Goal: Use online tool/utility

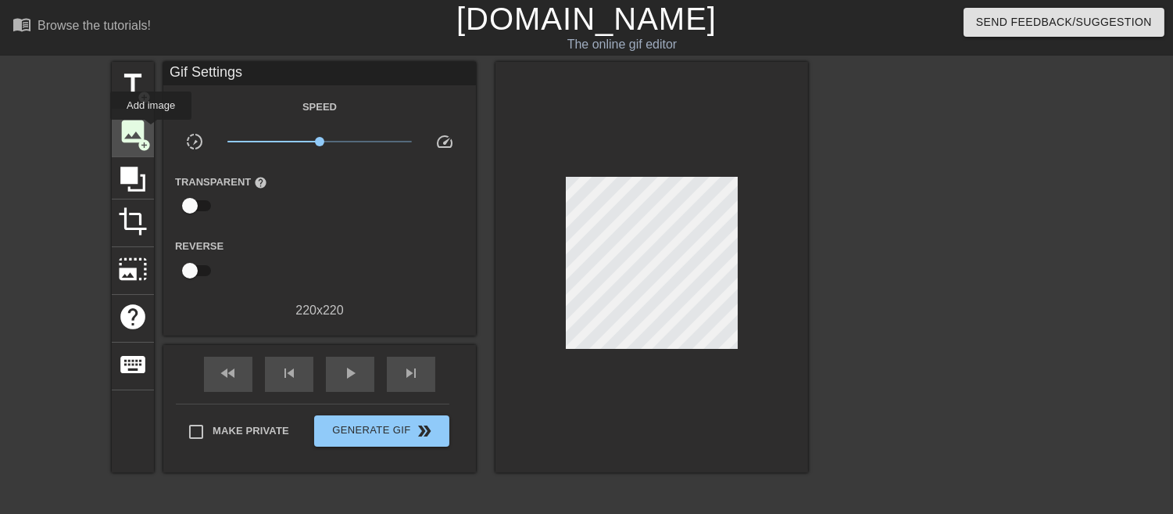
click at [142, 131] on span "image" at bounding box center [133, 131] width 30 height 30
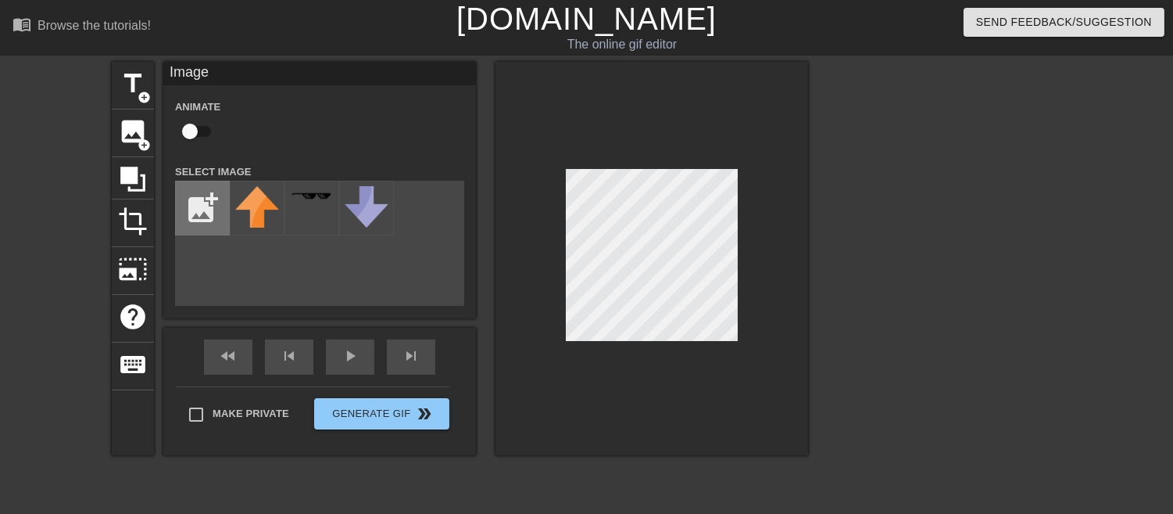
click at [206, 199] on input "file" at bounding box center [202, 207] width 53 height 53
type input "C:\fakepath\2025_09_03_0fx_Kleki.png"
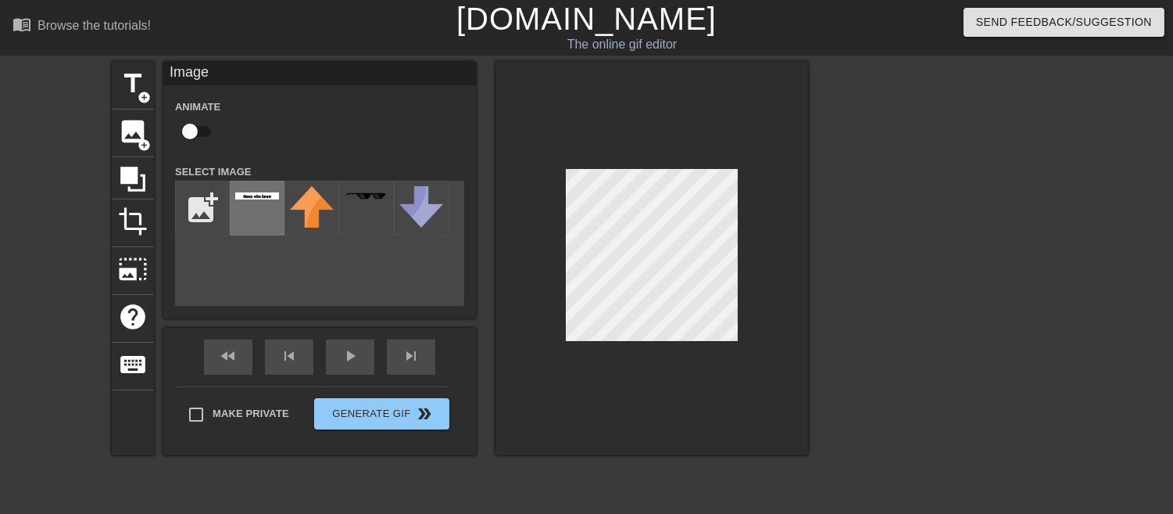
click at [262, 213] on div at bounding box center [257, 208] width 55 height 55
click at [743, 200] on div at bounding box center [652, 258] width 313 height 393
click at [768, 223] on div at bounding box center [652, 258] width 313 height 393
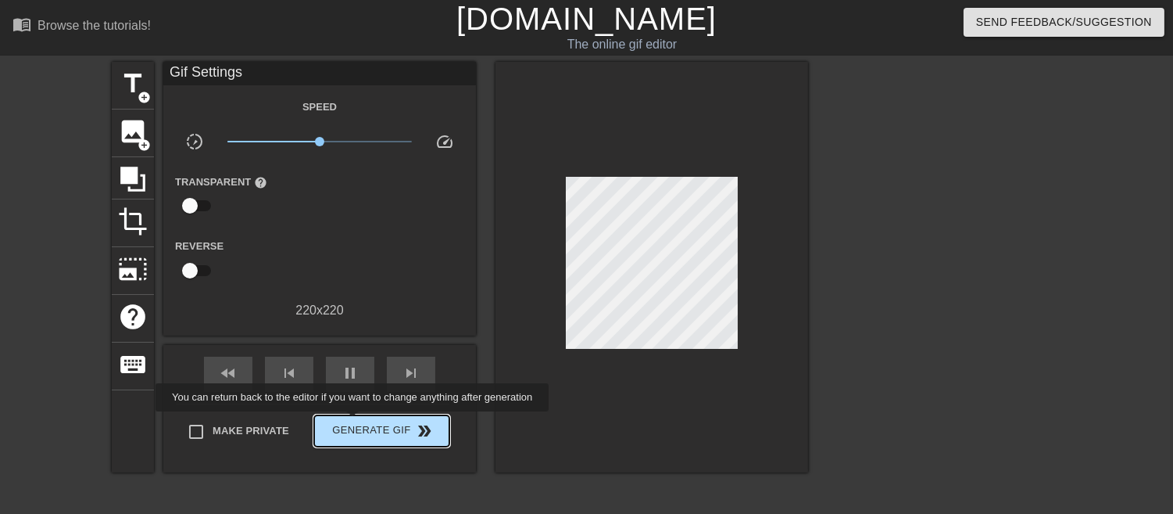
click at [354, 422] on span "Generate Gif double_arrow" at bounding box center [382, 430] width 123 height 19
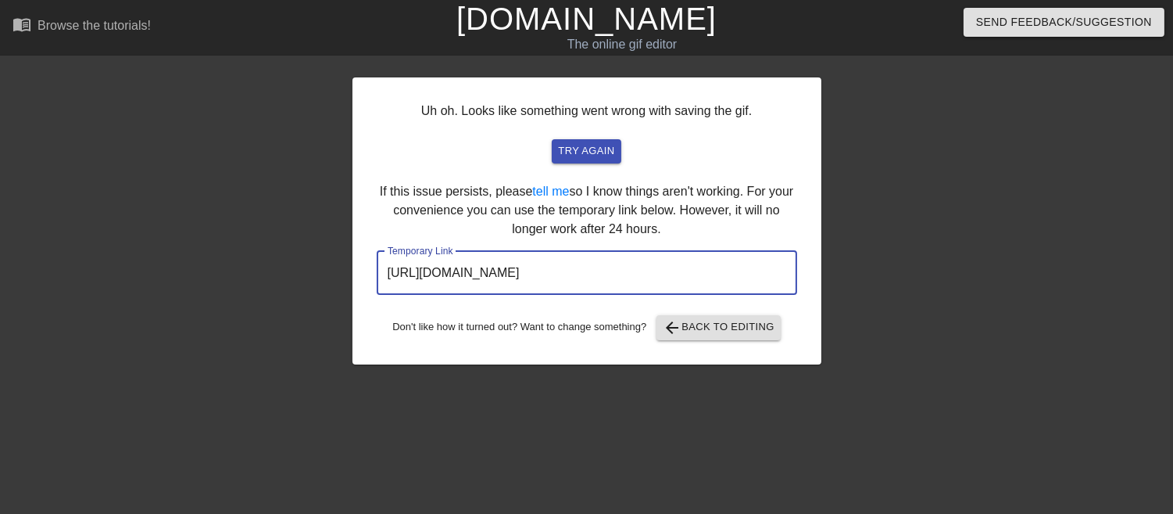
drag, startPoint x: 732, startPoint y: 267, endPoint x: 200, endPoint y: 254, distance: 531.7
click at [200, 254] on div "Uh oh. Looks like something went wrong with saving the gif. try again If this i…" at bounding box center [586, 296] width 1173 height 469
